Goal: Check status: Check status

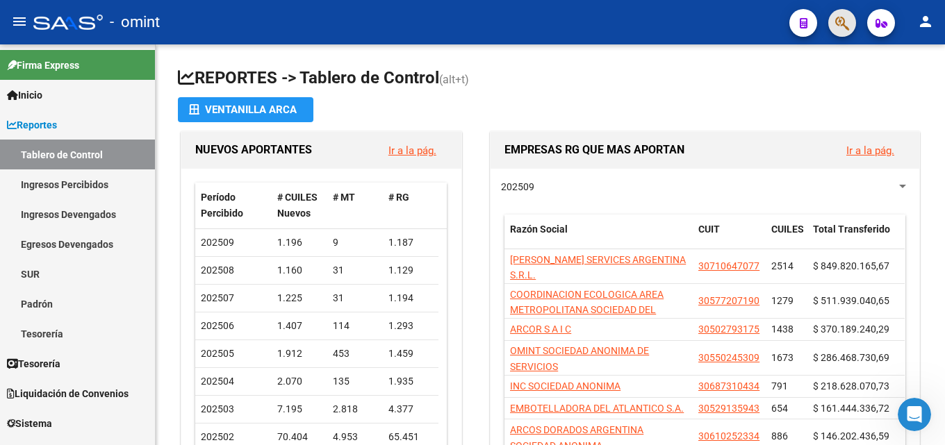
click at [848, 33] on span "button" at bounding box center [842, 23] width 14 height 28
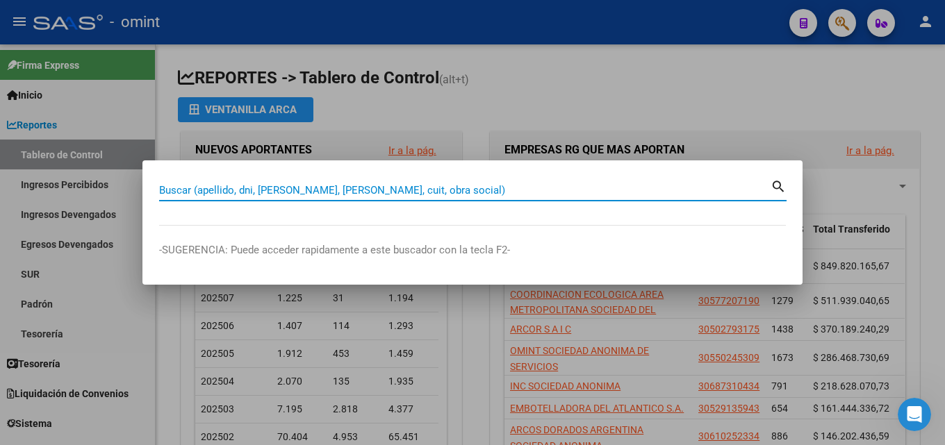
click at [294, 191] on input "Buscar (apellido, dni, [PERSON_NAME], [PERSON_NAME], cuit, obra social)" at bounding box center [464, 190] width 611 height 13
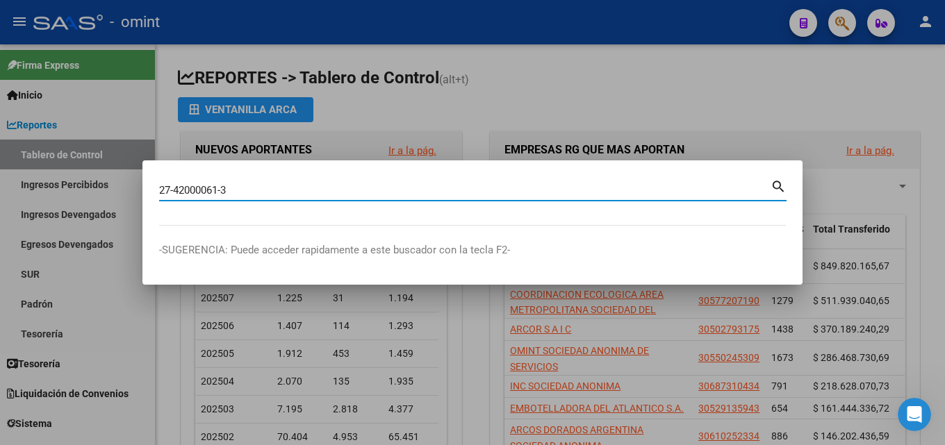
type input "27420000613"
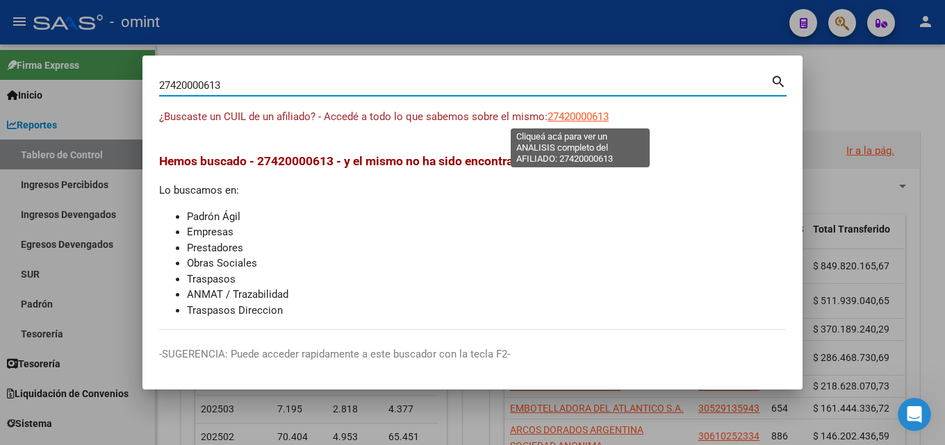
click at [586, 113] on span "27420000613" at bounding box center [577, 116] width 61 height 13
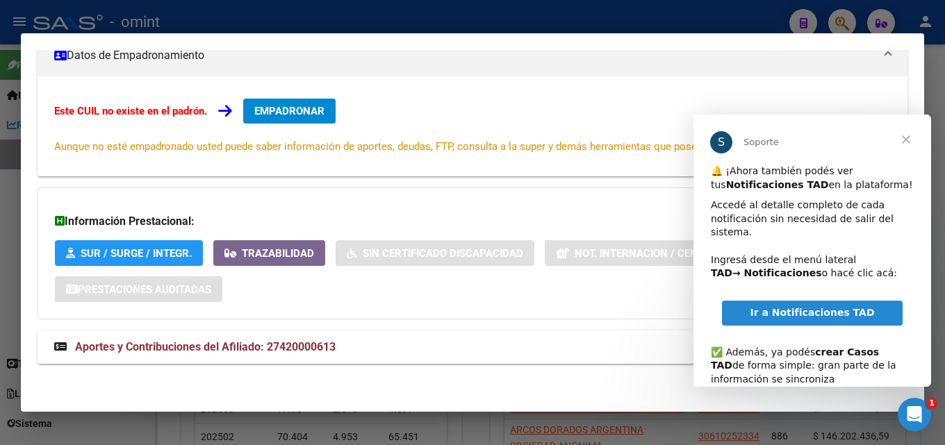
click at [279, 350] on span "Aportes y Contribuciones del Afiliado: 27420000613" at bounding box center [205, 346] width 261 height 13
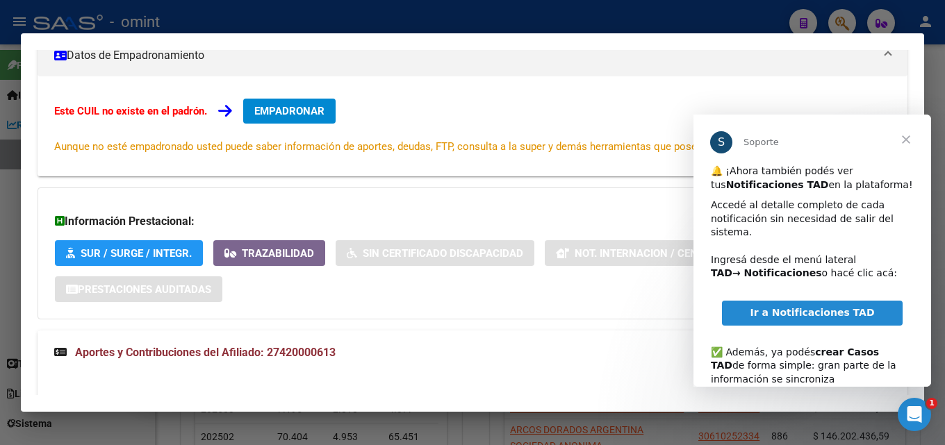
click at [910, 136] on span "Cerrar" at bounding box center [906, 140] width 50 height 50
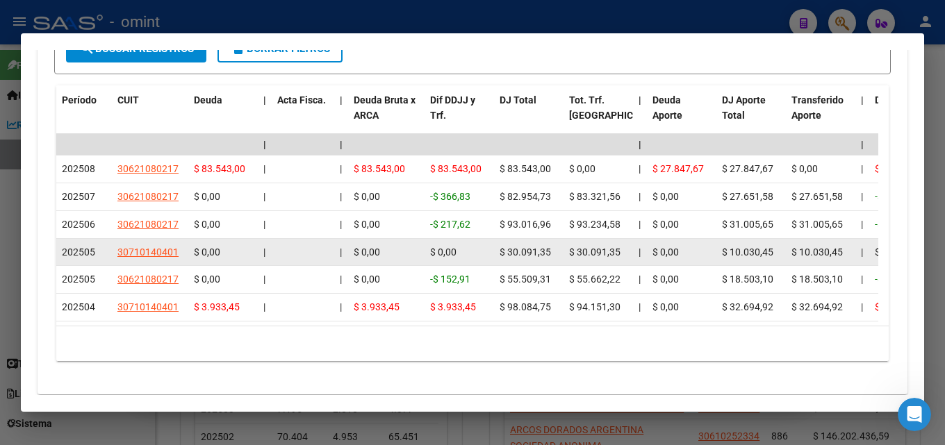
scroll to position [712, 0]
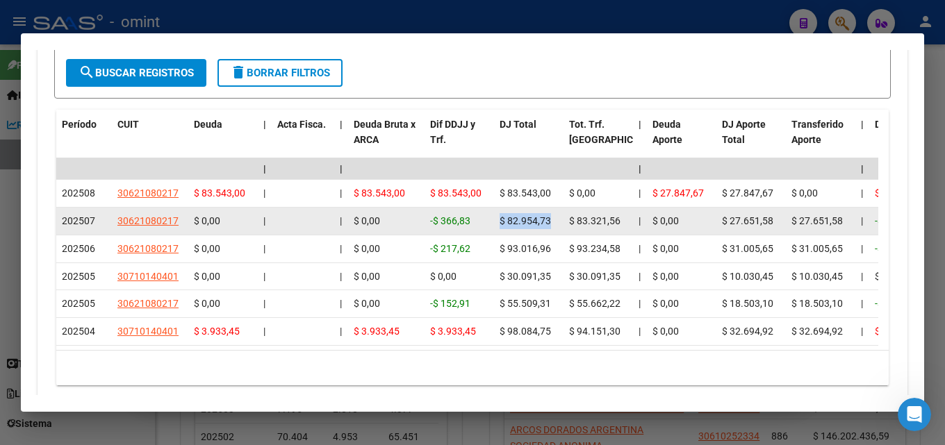
drag, startPoint x: 498, startPoint y: 224, endPoint x: 556, endPoint y: 225, distance: 57.7
click at [556, 225] on datatable-body-cell "$ 82.954,73" at bounding box center [528, 221] width 69 height 27
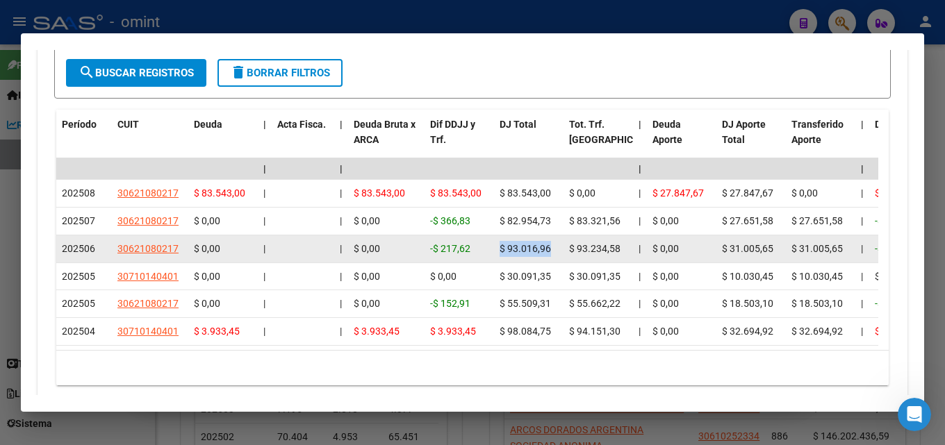
drag, startPoint x: 499, startPoint y: 249, endPoint x: 563, endPoint y: 249, distance: 63.2
click at [563, 249] on datatable-body-cell "$ 93.016,96" at bounding box center [528, 248] width 69 height 27
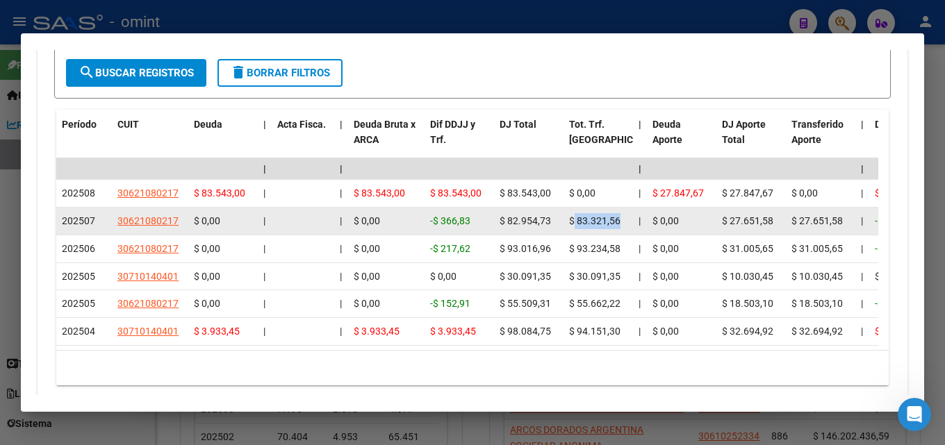
drag, startPoint x: 572, startPoint y: 224, endPoint x: 627, endPoint y: 226, distance: 54.9
click at [627, 226] on div "$ 83.321,56" at bounding box center [598, 221] width 58 height 16
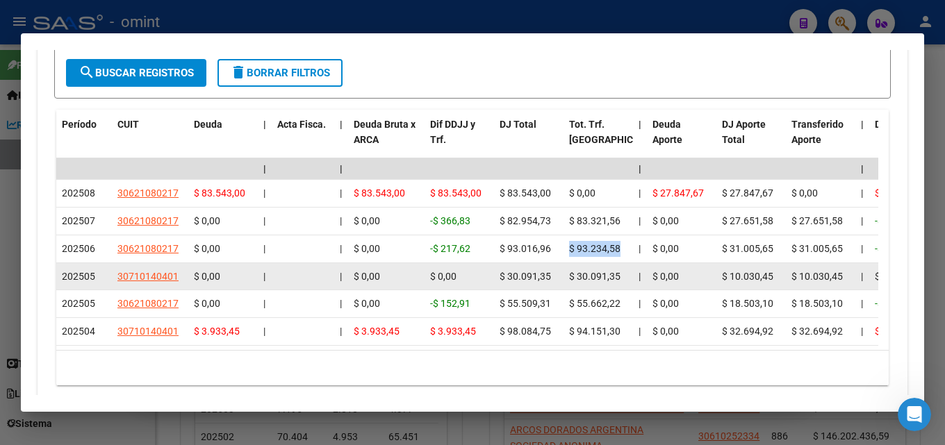
drag, startPoint x: 563, startPoint y: 247, endPoint x: 628, endPoint y: 284, distance: 75.3
click at [627, 276] on datatable-scroller "| | | | | | | | | | | | | 202508 30621080217 $ 83.543,00 | | $ 83.543,00 $ 83.5…" at bounding box center [467, 252] width 822 height 188
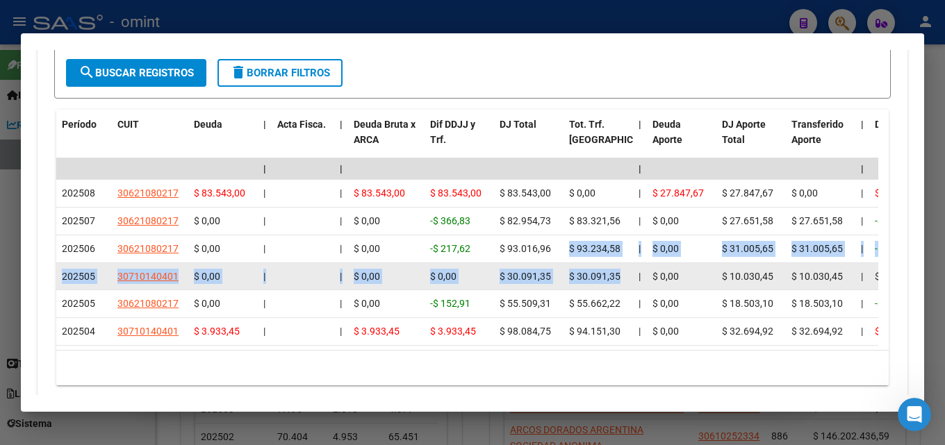
click at [628, 284] on datatable-body-cell "$ 30.091,35" at bounding box center [597, 276] width 69 height 27
